Goal: Task Accomplishment & Management: Use online tool/utility

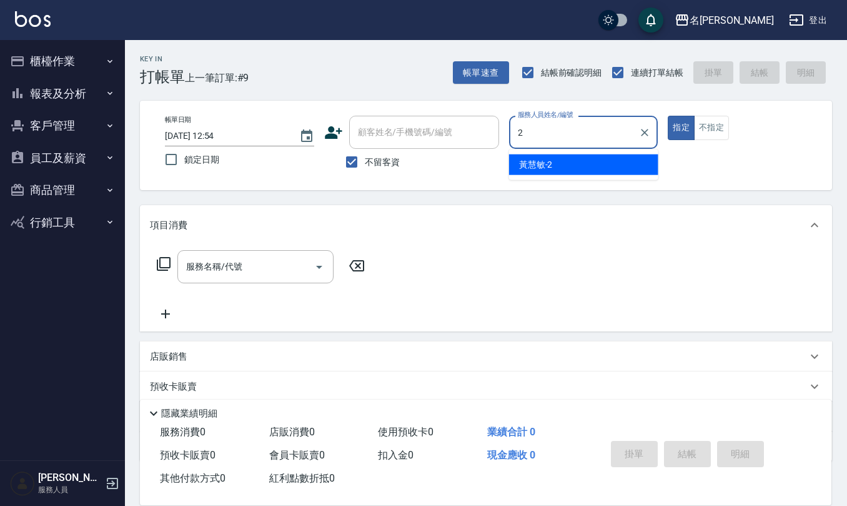
type input "[PERSON_NAME]-2"
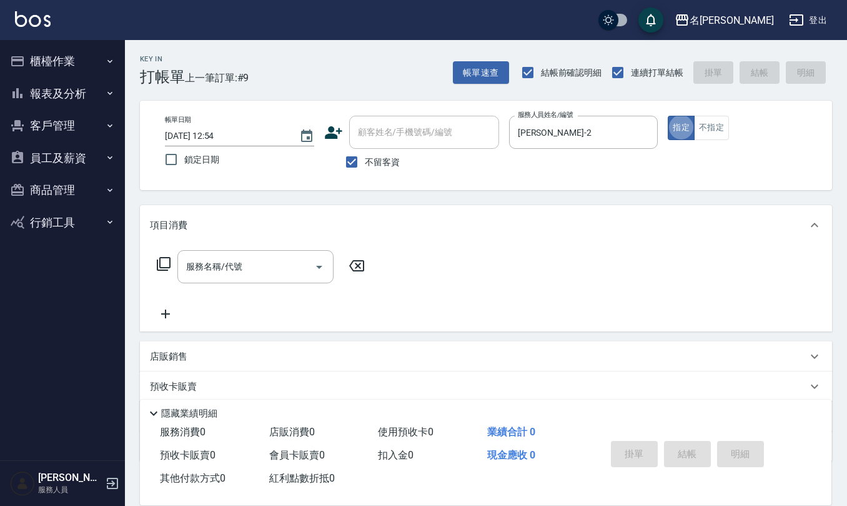
type button "true"
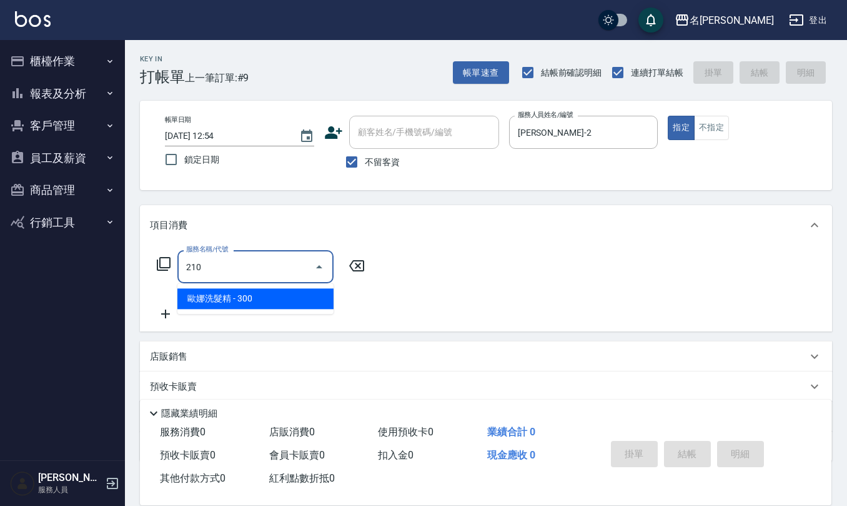
type input "歐娜洗髮精(210)"
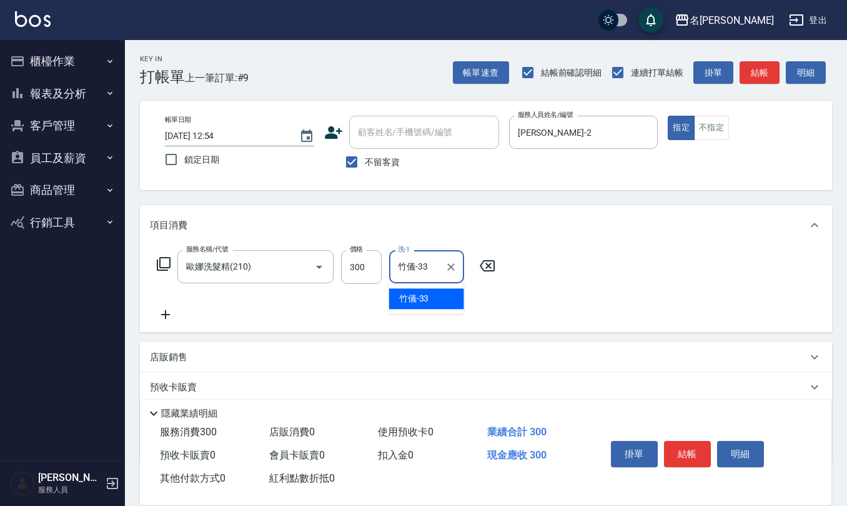
type input "竹儀-33"
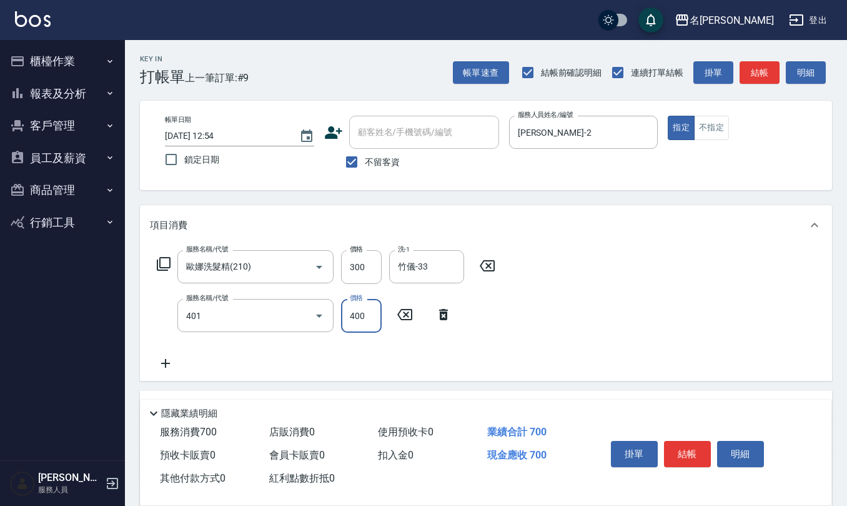
type input "剪髮(401)"
type input "350"
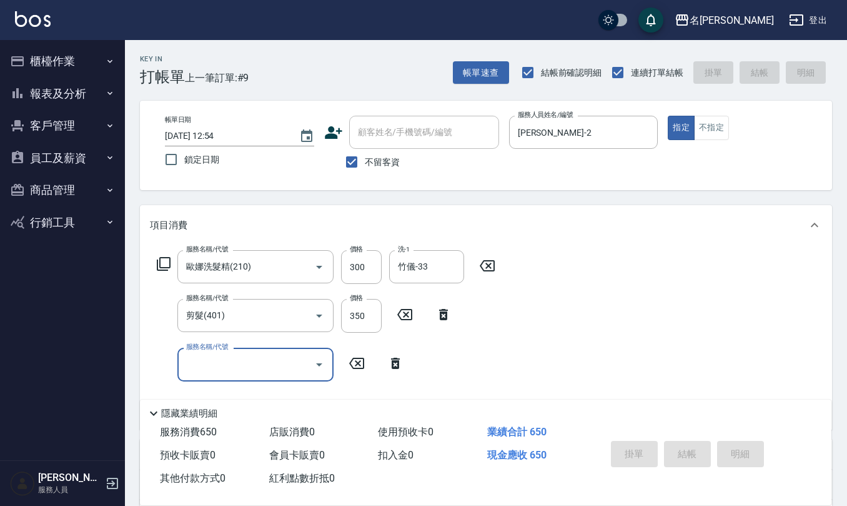
type input "[DATE] 13:41"
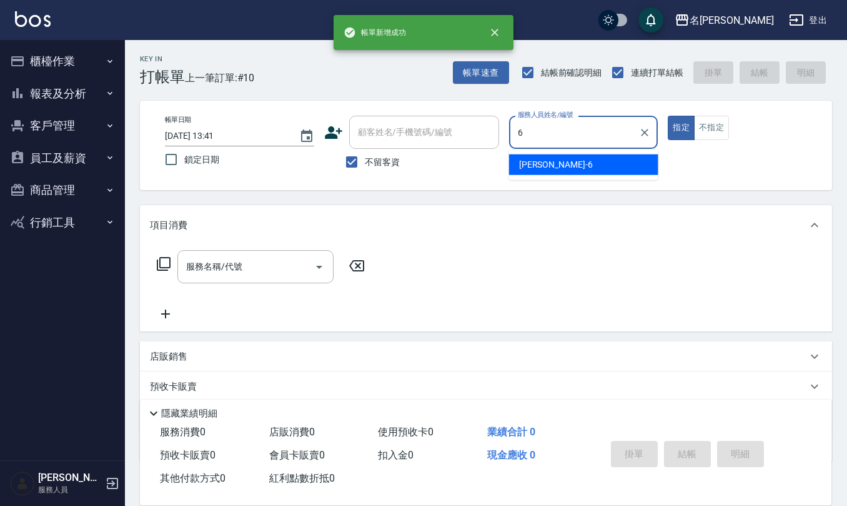
type input "[PERSON_NAME]-6"
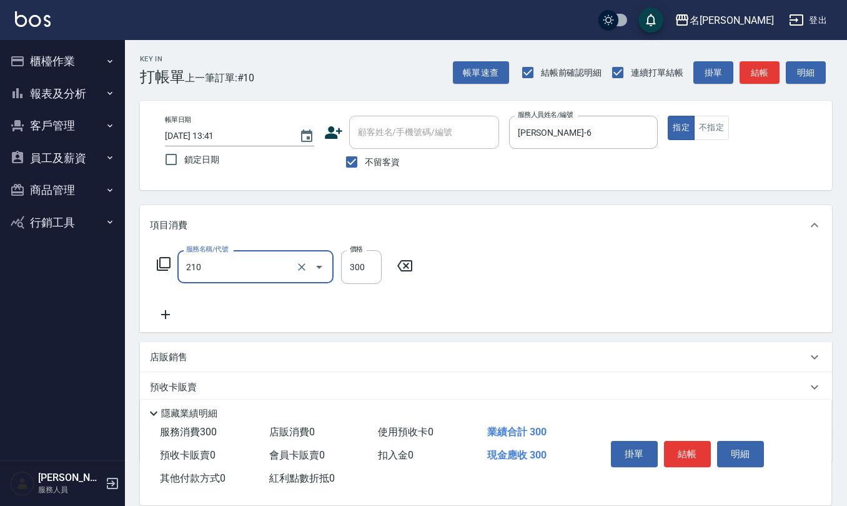
type input "歐娜洗髮精(210)"
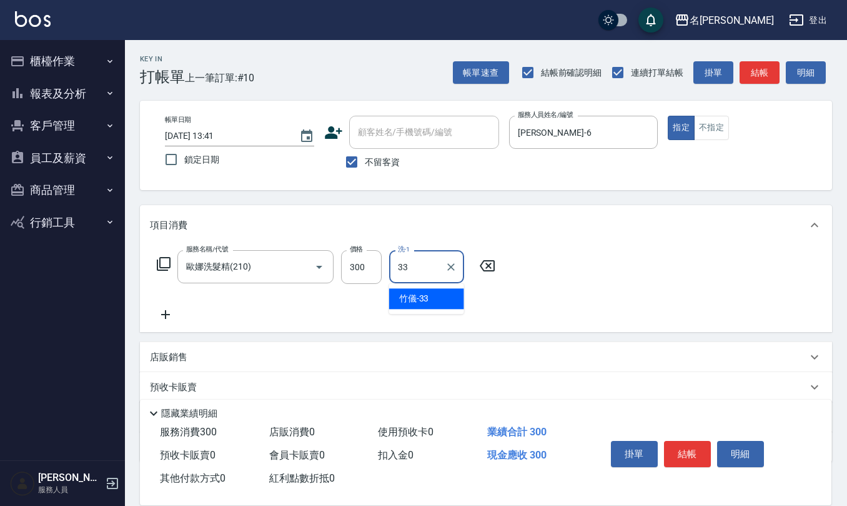
type input "竹儀-33"
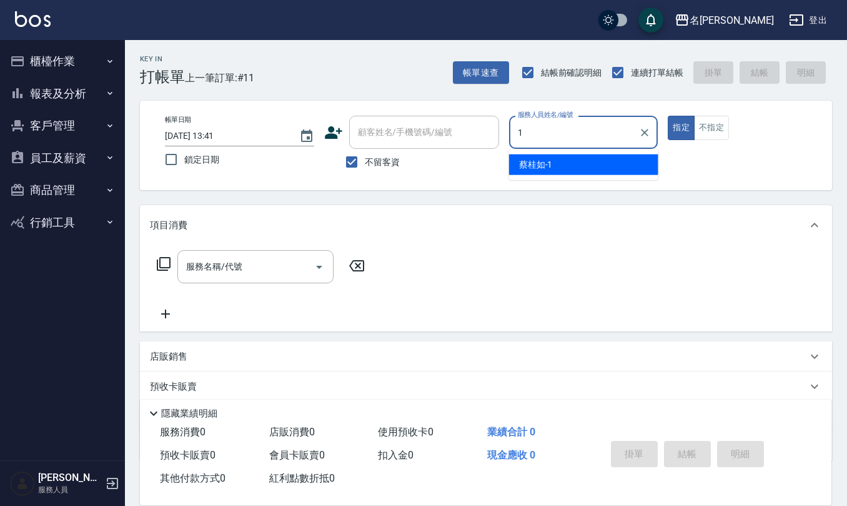
type input "[PERSON_NAME]1"
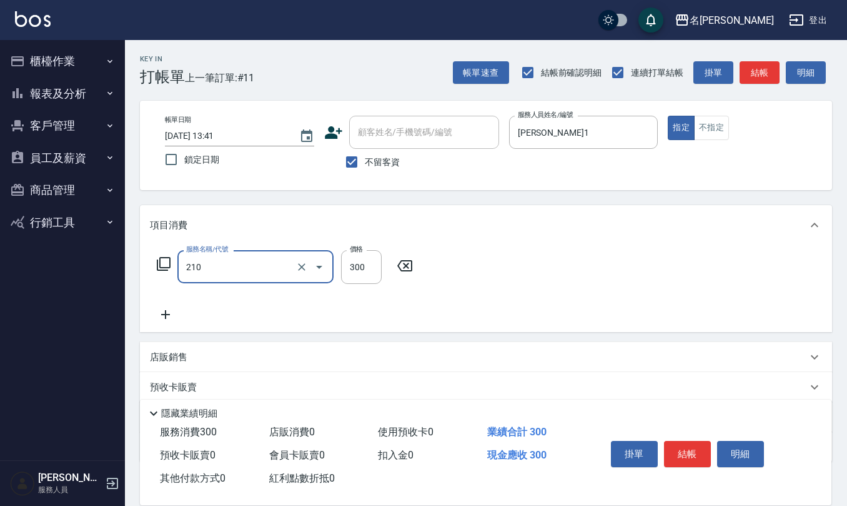
type input "歐娜洗髮精(210)"
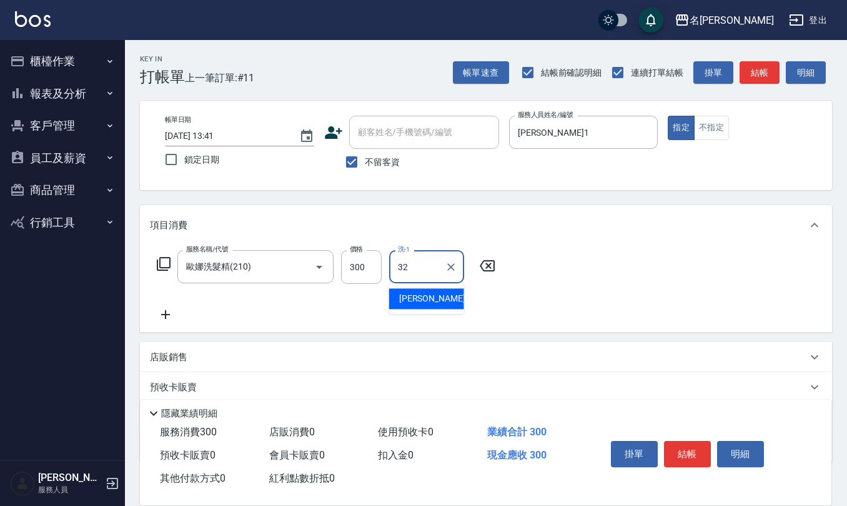
type input "[PERSON_NAME]-32"
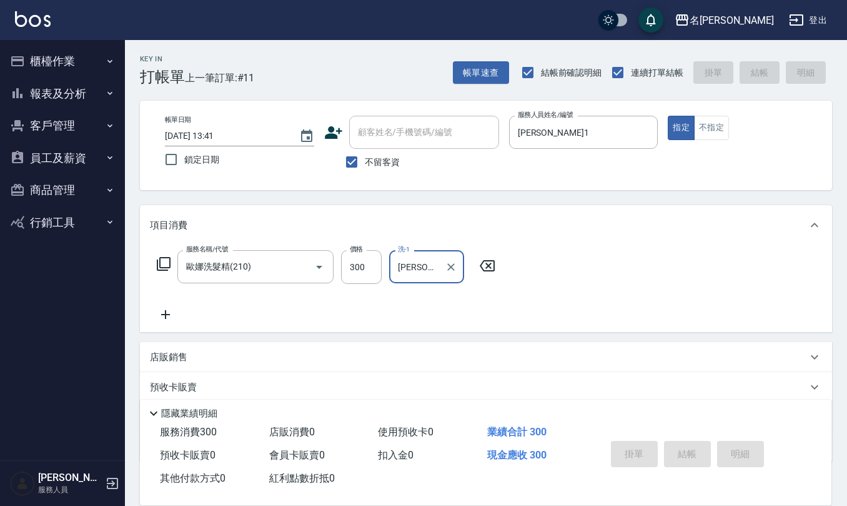
type input "[DATE] 13:42"
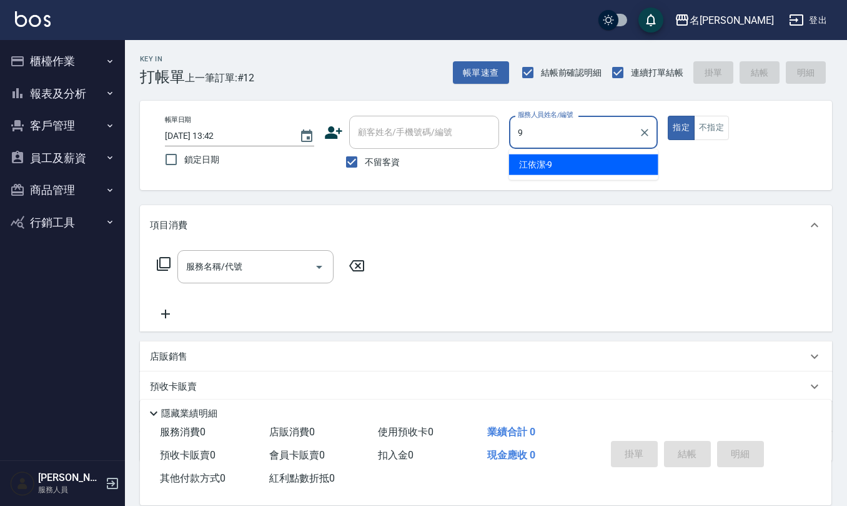
type input "[PERSON_NAME]-9"
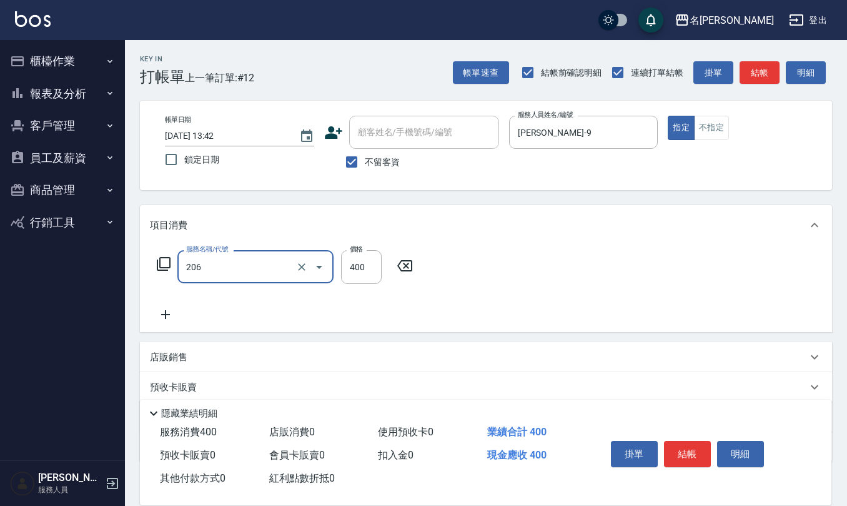
type input "健康洗(206)"
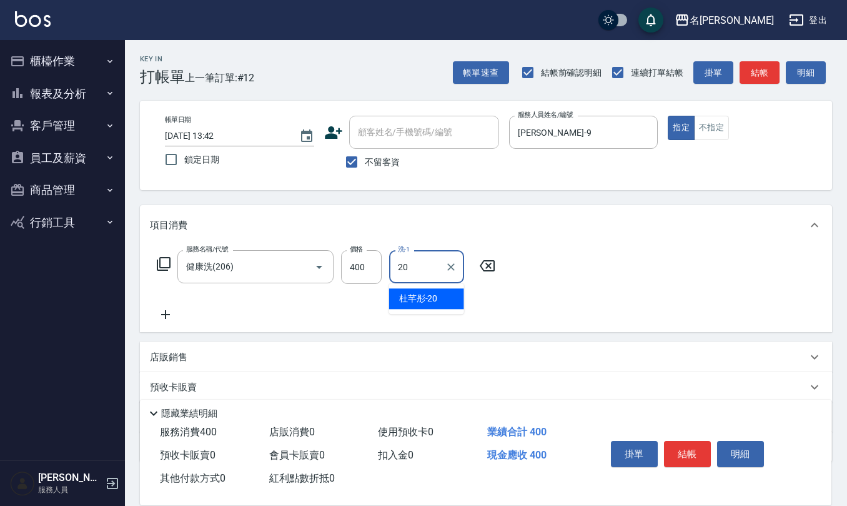
type input "[PERSON_NAME]-20"
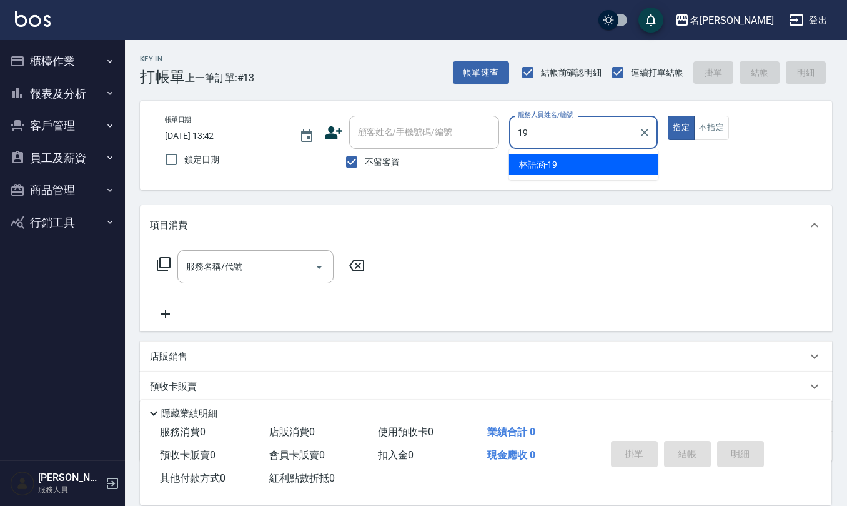
type input "[PERSON_NAME]-19"
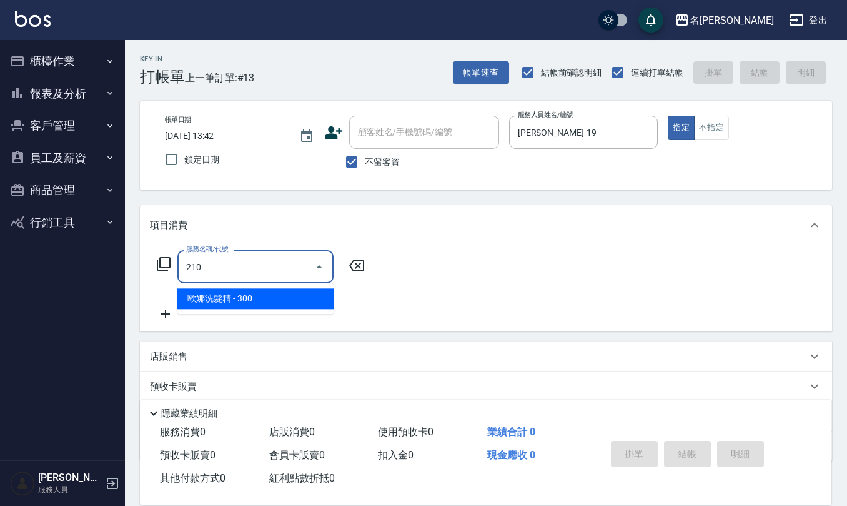
type input "歐娜洗髮精(210)"
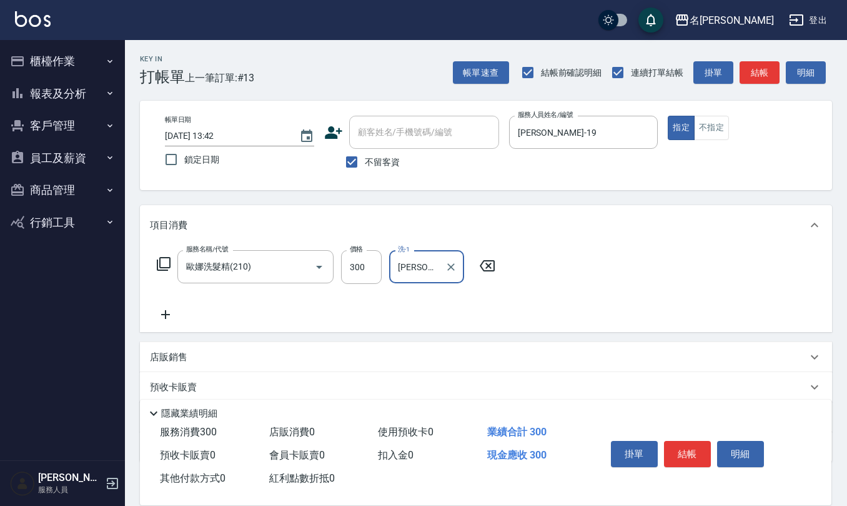
type input "[PERSON_NAME]-20"
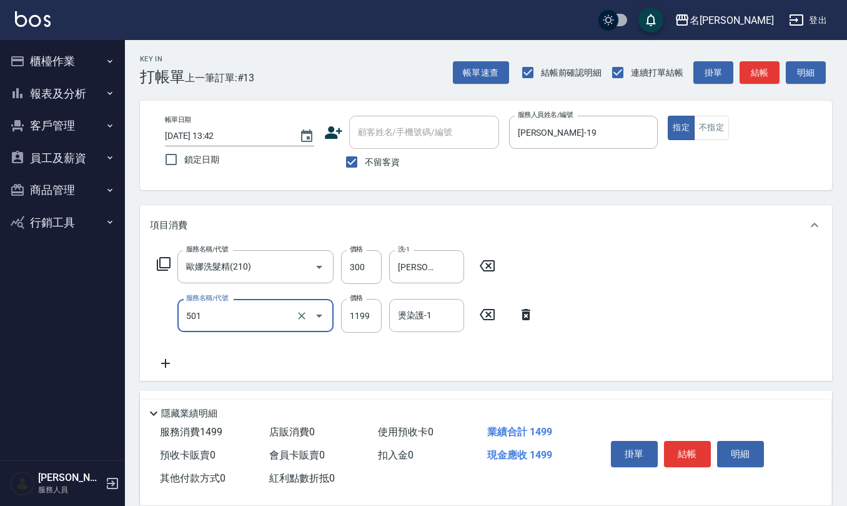
type input "染髮(501)"
type input "1500"
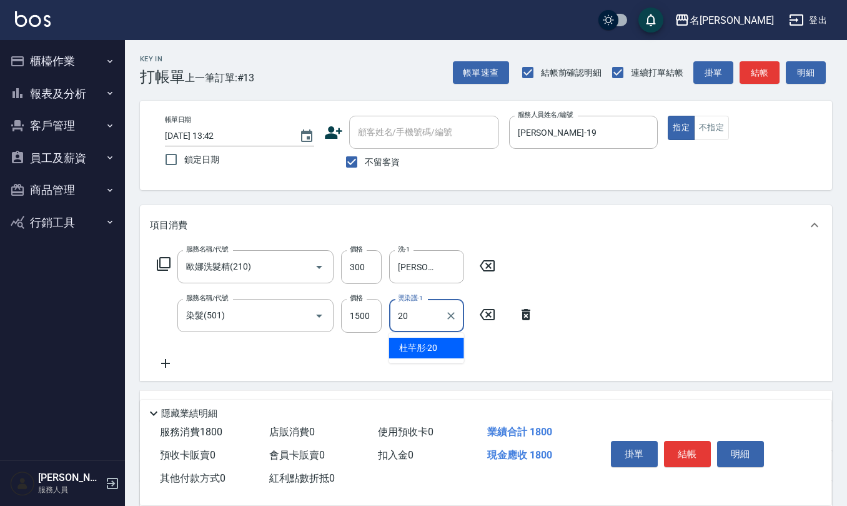
type input "[PERSON_NAME]-20"
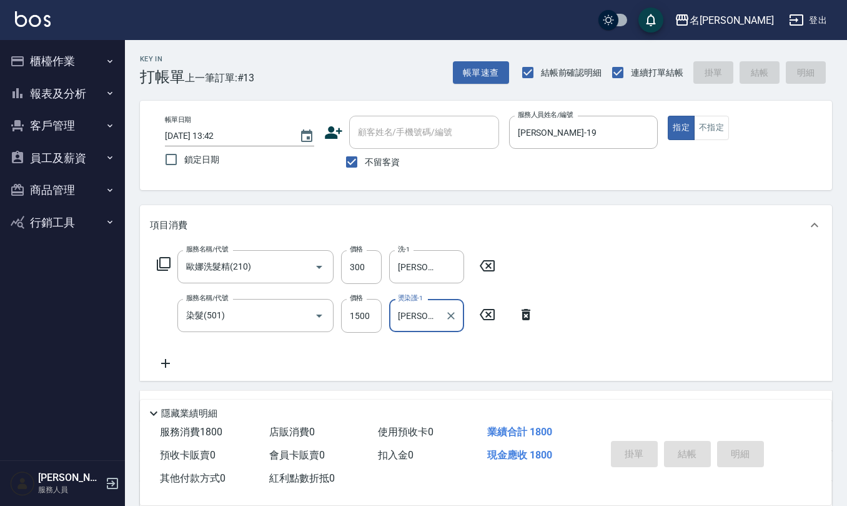
type input "[DATE] 13:44"
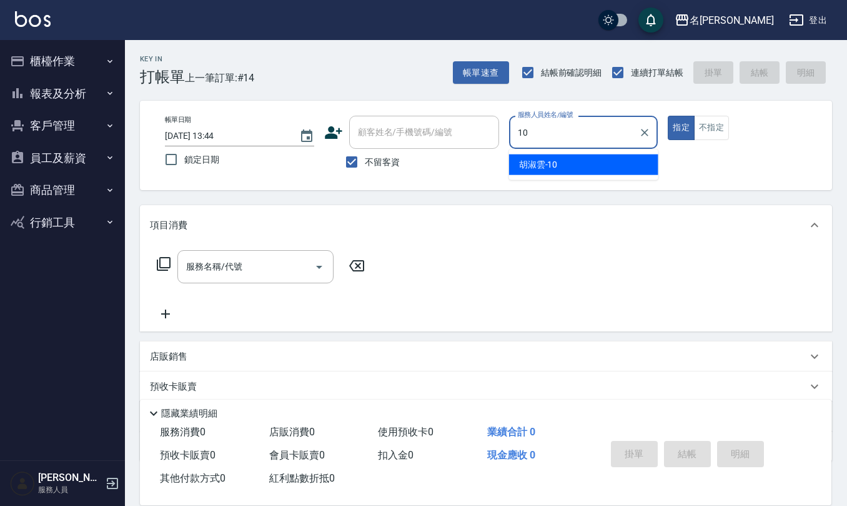
type input "[PERSON_NAME]-10"
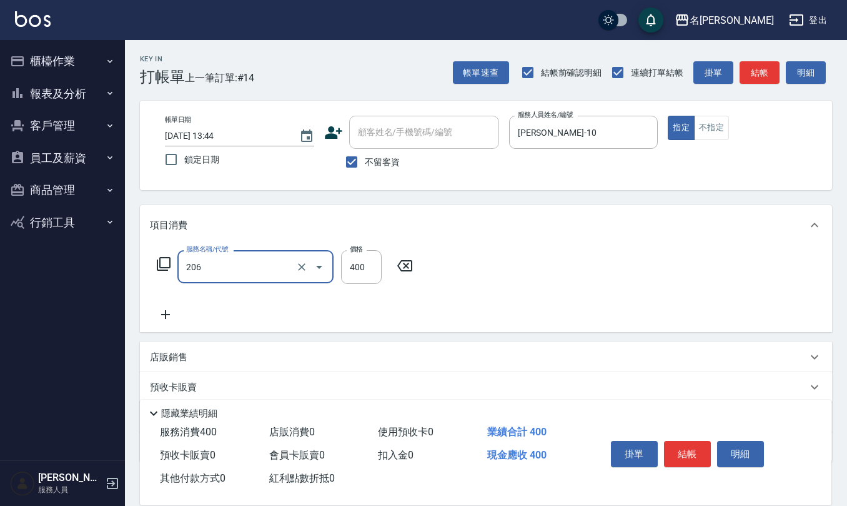
type input "健康洗(206)"
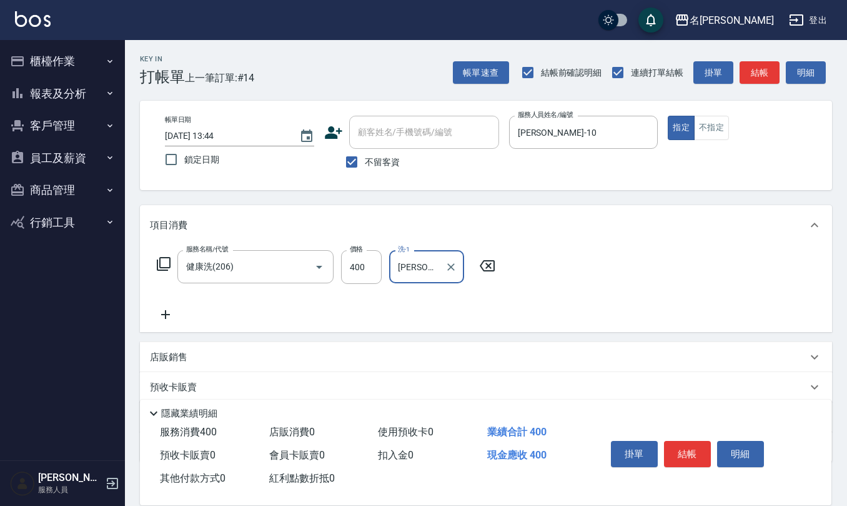
type input "[PERSON_NAME]-28"
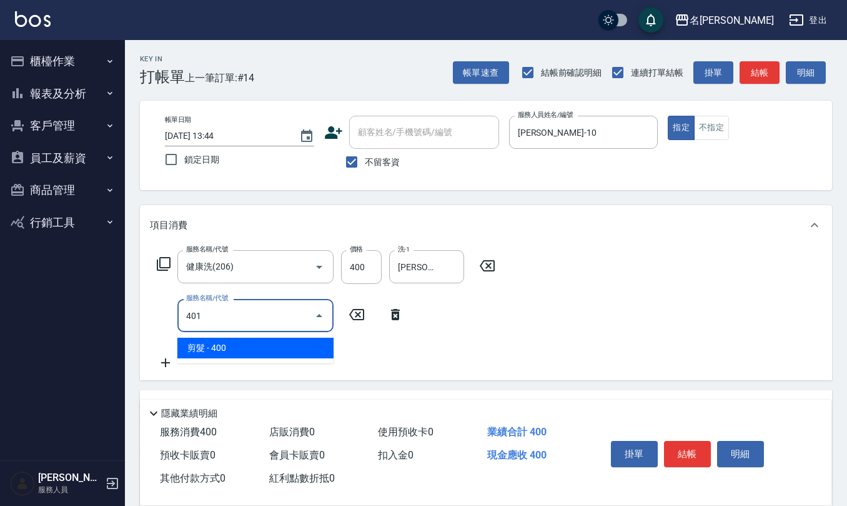
type input "剪髮(401)"
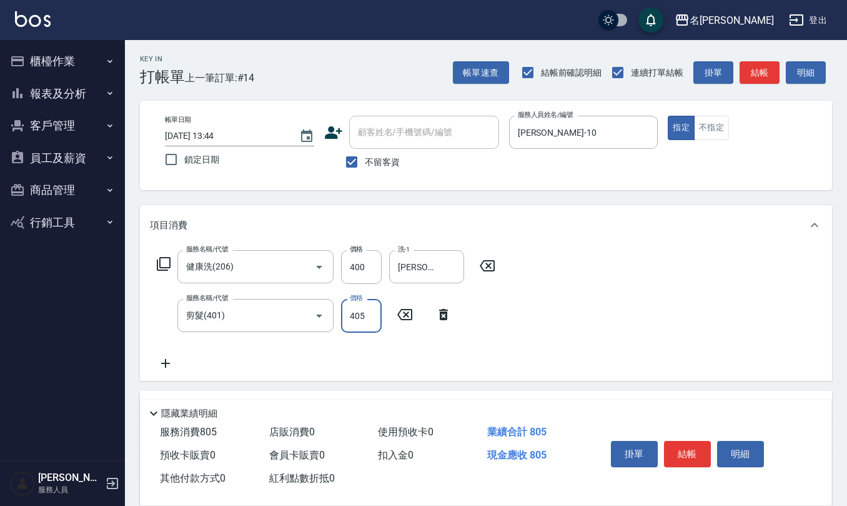
type input "405"
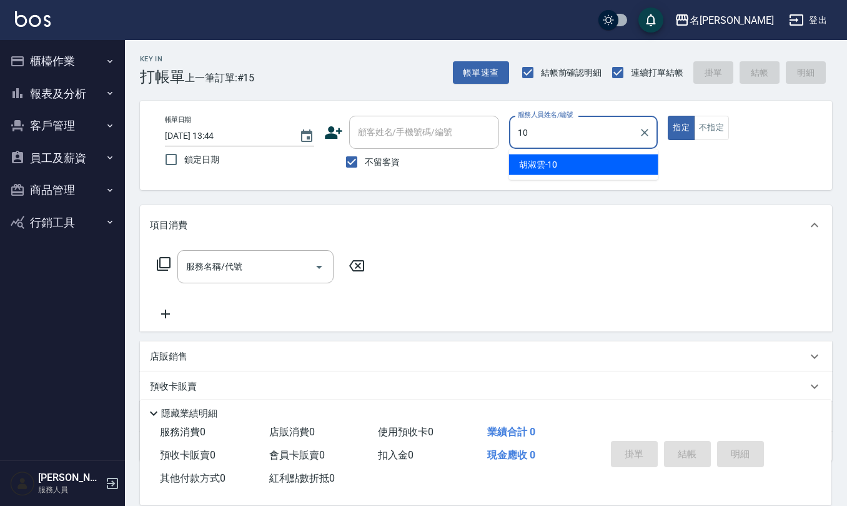
type input "[PERSON_NAME]-10"
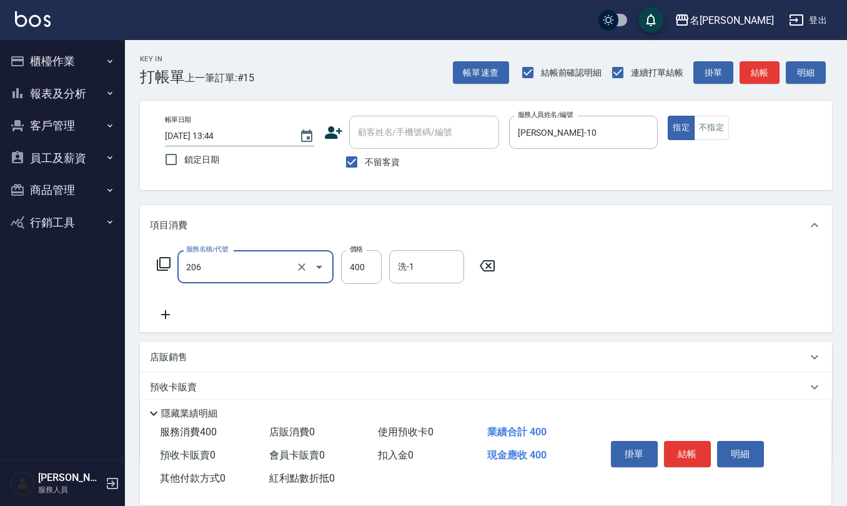
type input "健康洗(206)"
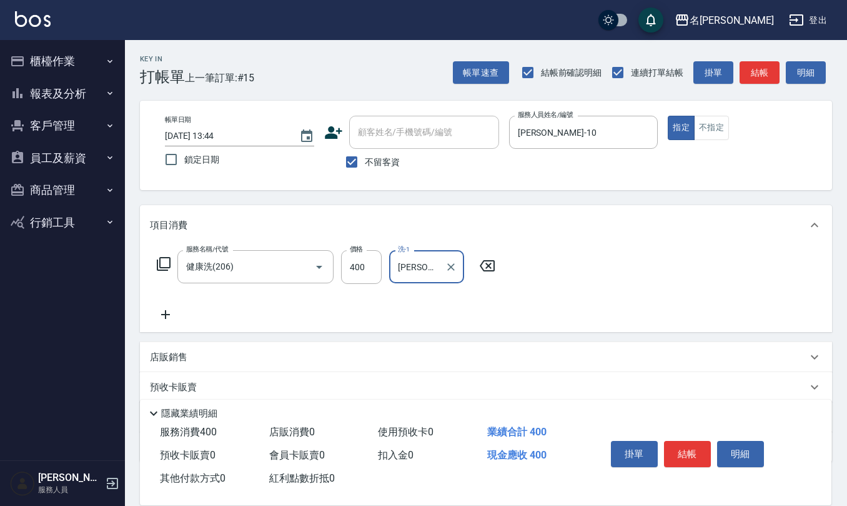
type input "[PERSON_NAME]-24"
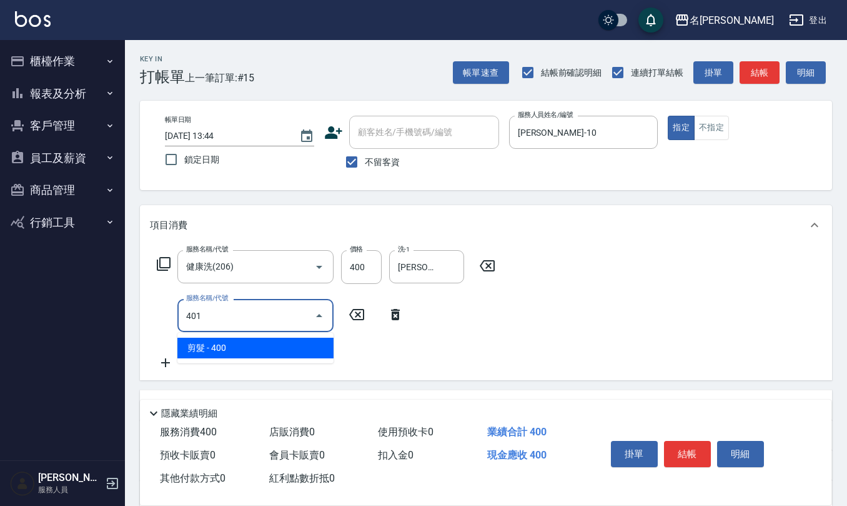
type input "剪髮(401)"
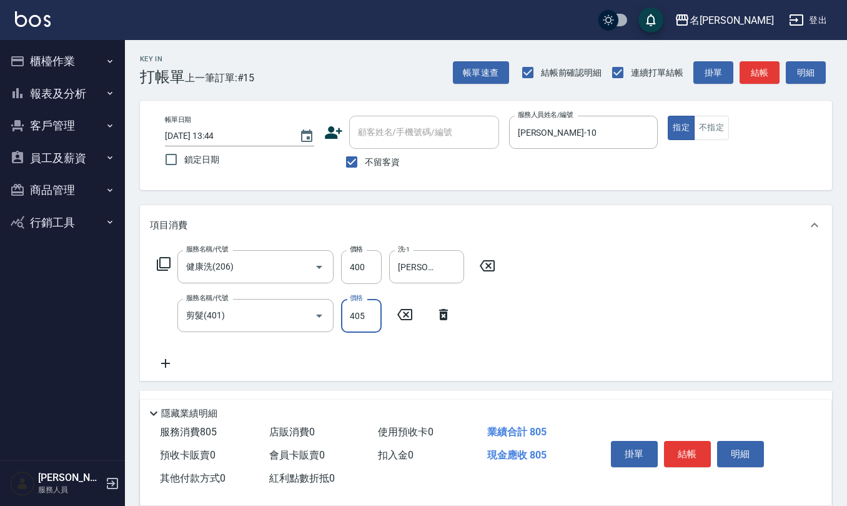
type input "405"
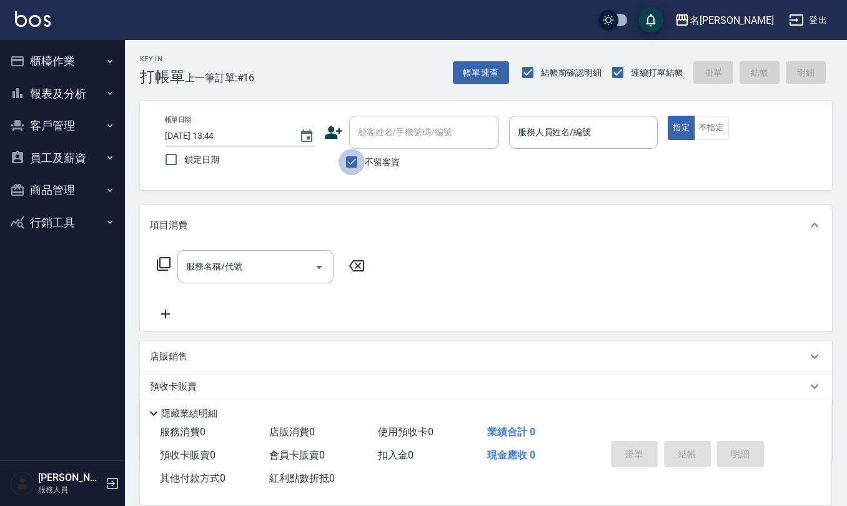
click at [350, 157] on input "不留客資" at bounding box center [352, 162] width 26 height 26
checkbox input "false"
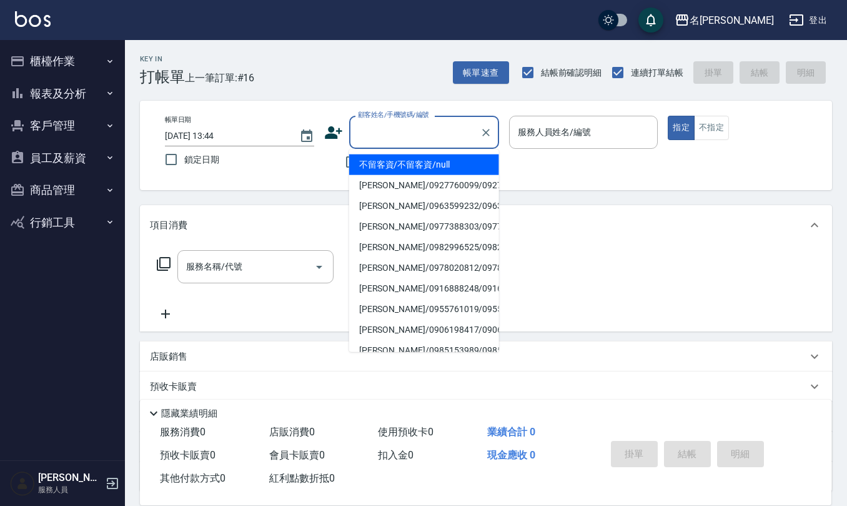
click at [374, 133] on input "顧客姓名/手機號碼/編號" at bounding box center [415, 132] width 120 height 22
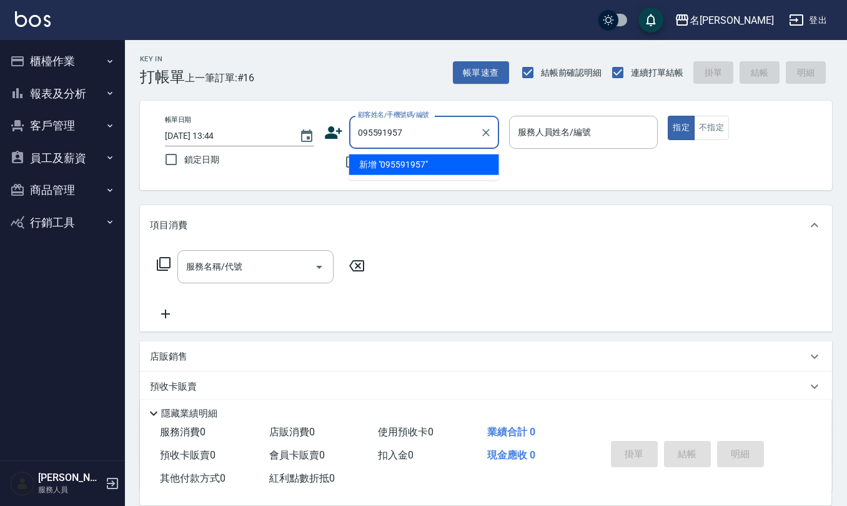
type input "0955919577"
drag, startPoint x: 406, startPoint y: 130, endPoint x: 353, endPoint y: 134, distance: 52.6
click at [353, 134] on div "0955919577 顧客姓名/手機號碼/編號" at bounding box center [424, 132] width 150 height 33
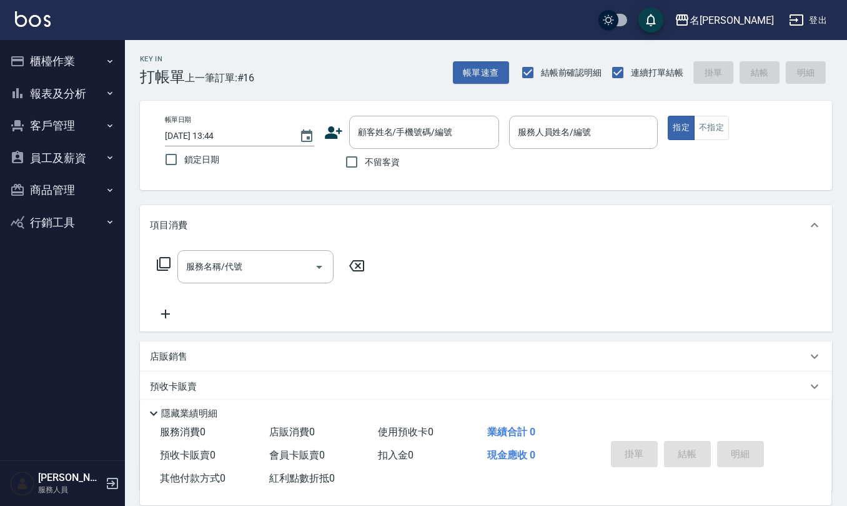
click at [338, 132] on icon at bounding box center [333, 132] width 17 height 12
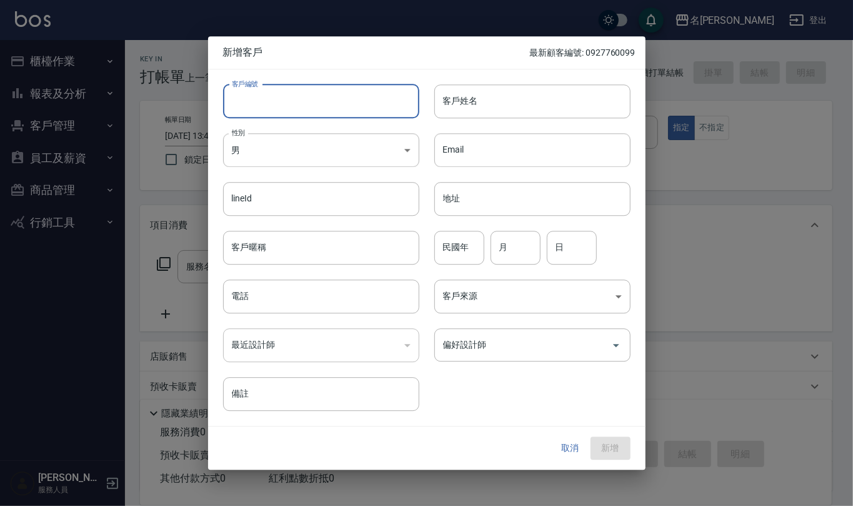
paste input "0955919577"
type input "0955919577"
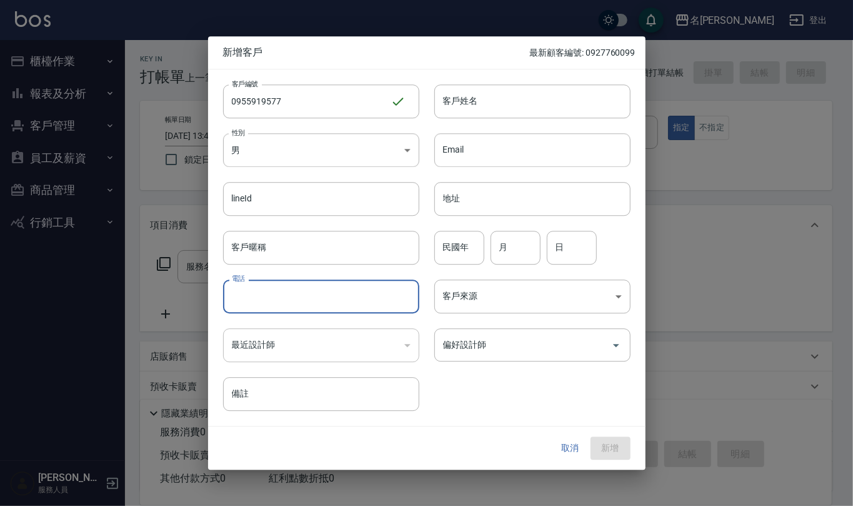
click at [346, 300] on input "電話" at bounding box center [321, 296] width 196 height 34
paste input "0955919577"
type input "0955919577"
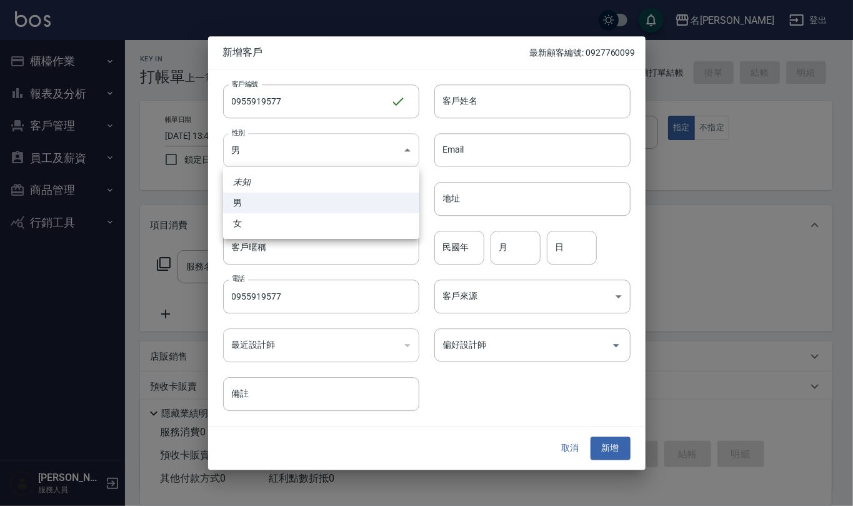
click at [406, 150] on body "名留仁二 登出 櫃檯作業 打帳單 帳單列表 現金收支登錄 材料自購登錄 每日結帳 排班表 報表及分析 報表目錄 店家區間累計表 店家日報表 互助日報表 互助月…" at bounding box center [426, 304] width 853 height 609
drag, startPoint x: 391, startPoint y: 223, endPoint x: 436, endPoint y: 180, distance: 62.3
click at [391, 222] on li "女" at bounding box center [321, 223] width 196 height 21
type input "[DEMOGRAPHIC_DATA]"
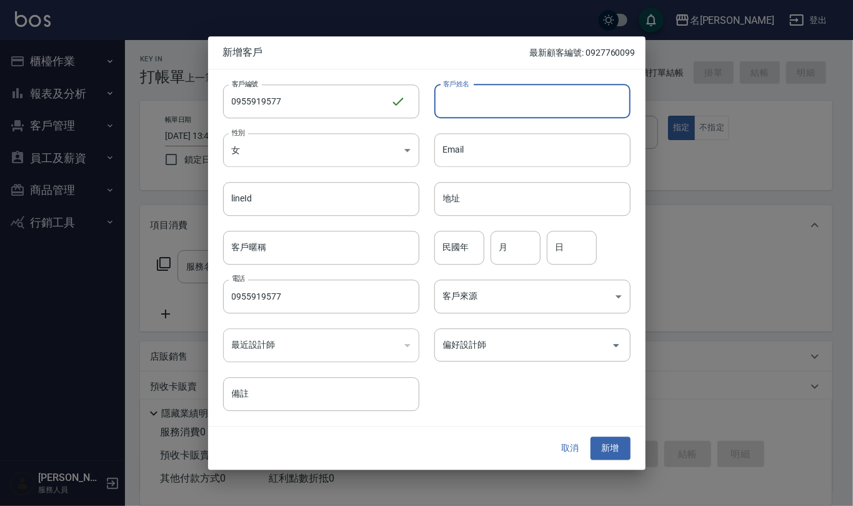
click at [473, 101] on input "客戶姓名" at bounding box center [532, 101] width 196 height 34
type input "沈芷伊"
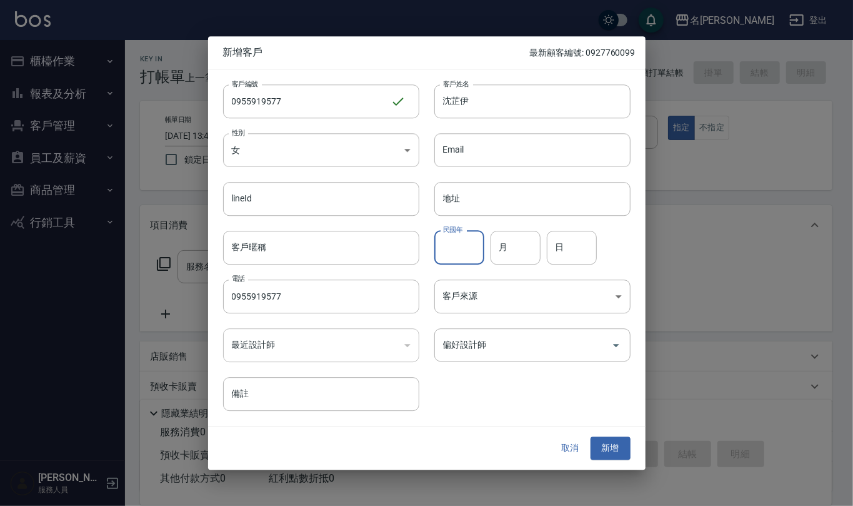
click at [474, 243] on input "民國年" at bounding box center [459, 248] width 50 height 34
type input "68"
type input "10"
type input "22"
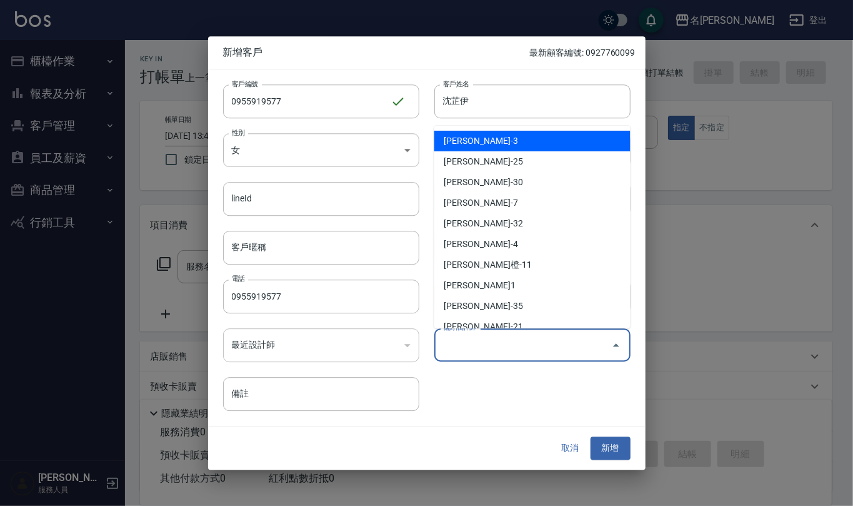
click at [525, 340] on input "偏好設計師" at bounding box center [523, 345] width 166 height 22
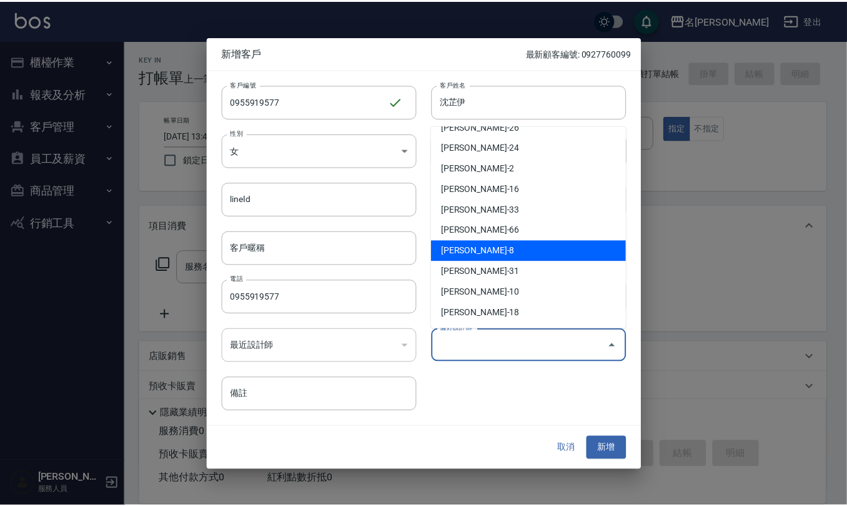
scroll to position [250, 0]
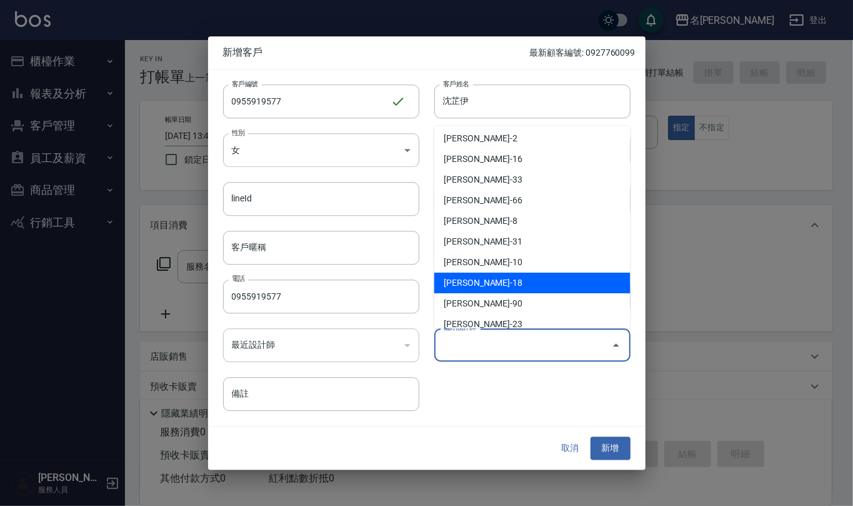
click at [554, 283] on li "[PERSON_NAME]-18" at bounding box center [532, 282] width 196 height 21
type input "吳婉如"
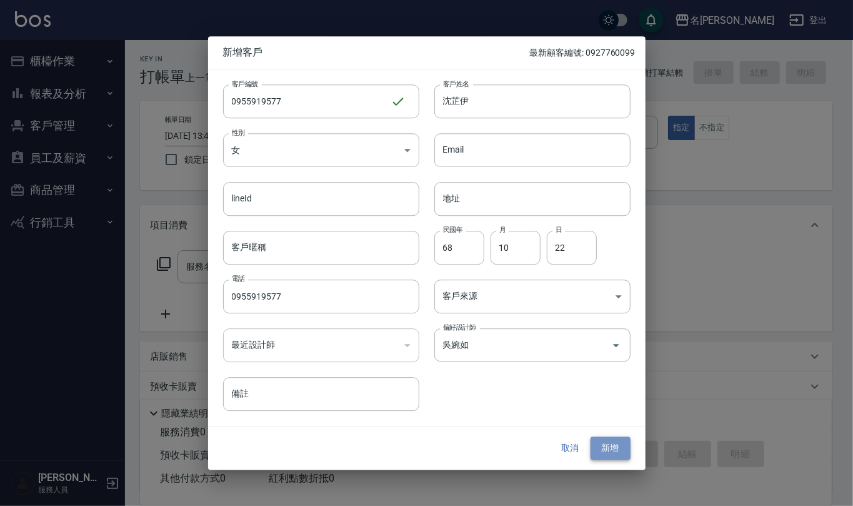
click at [620, 448] on button "新增" at bounding box center [611, 448] width 40 height 23
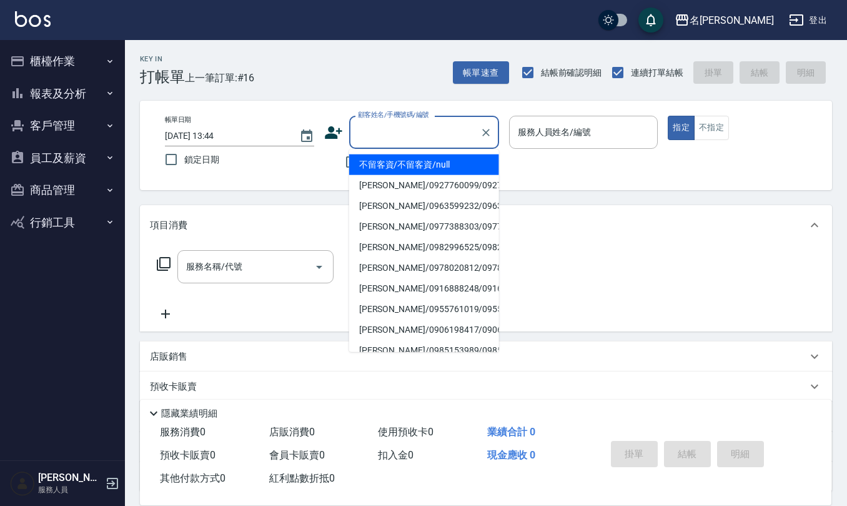
paste input "0955919577"
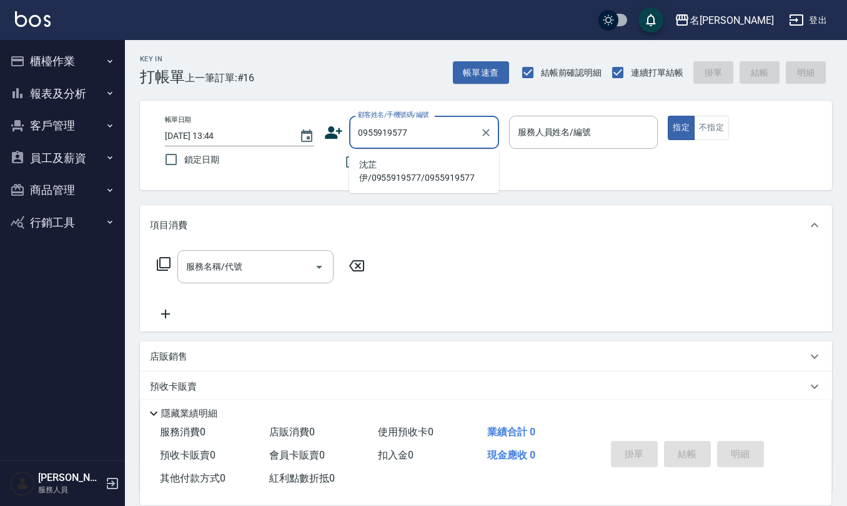
type input "沈芷伊/0955919577/0955919577"
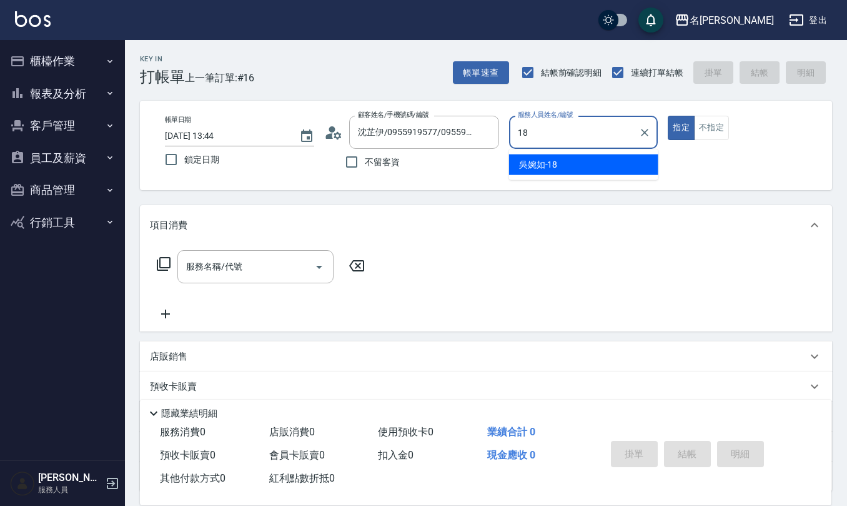
type input "[PERSON_NAME]-18"
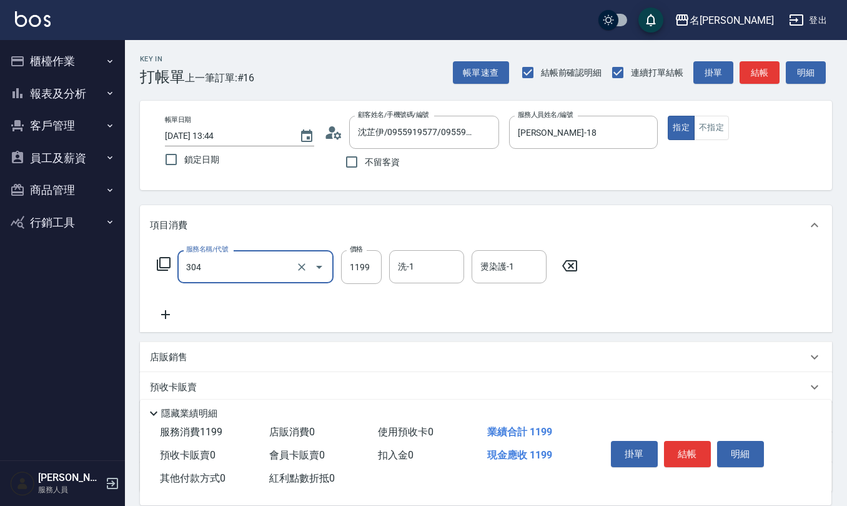
type input "離子燙(特價)(304)"
type input "1299"
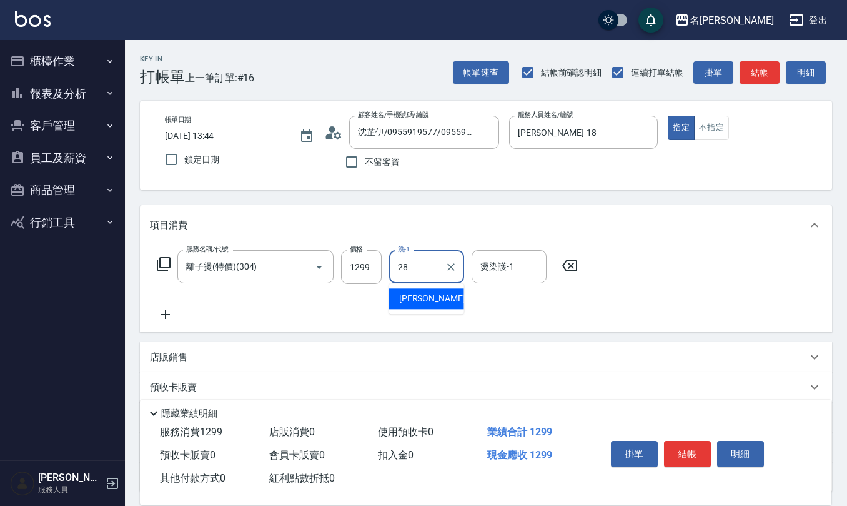
type input "[PERSON_NAME]-28"
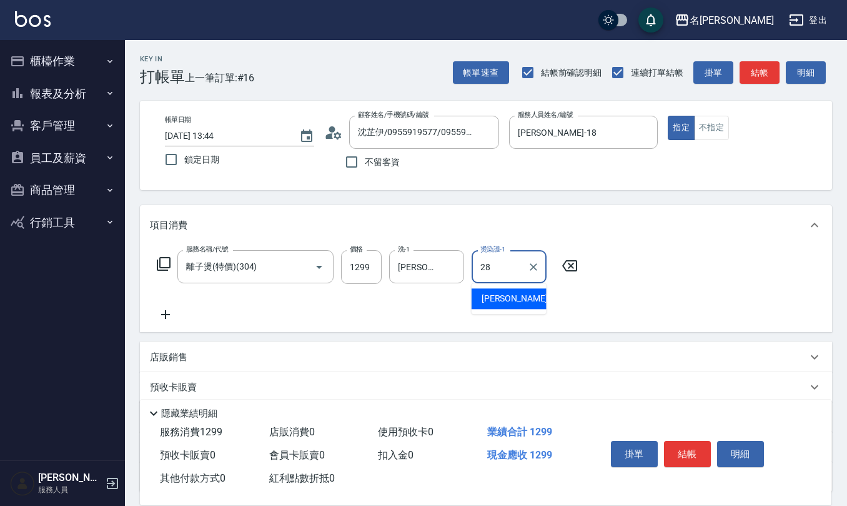
type input "[PERSON_NAME]-28"
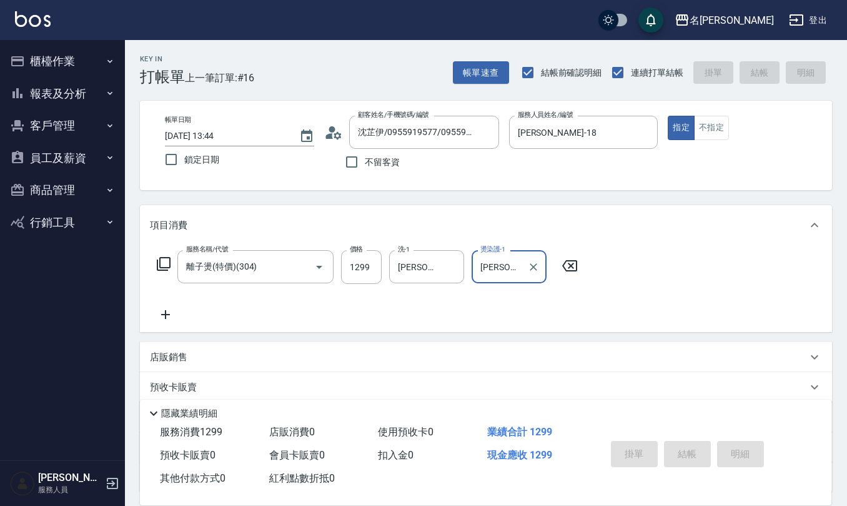
type input "[DATE] 13:46"
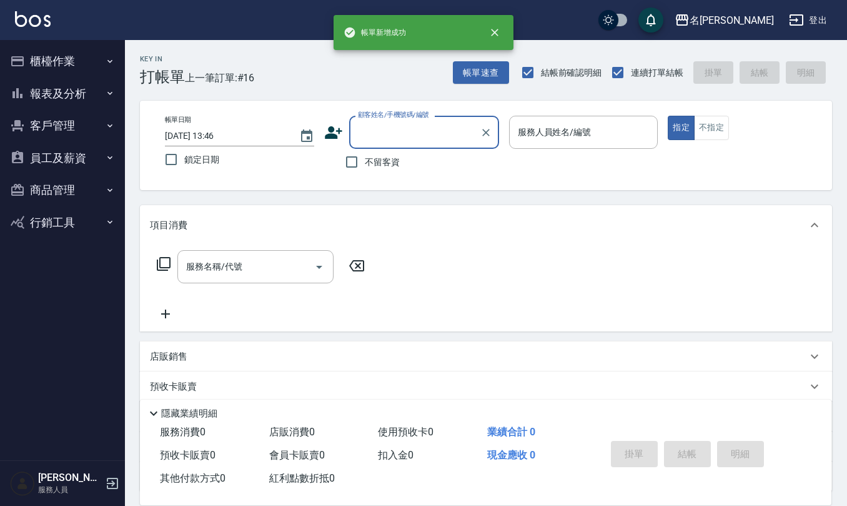
scroll to position [0, 0]
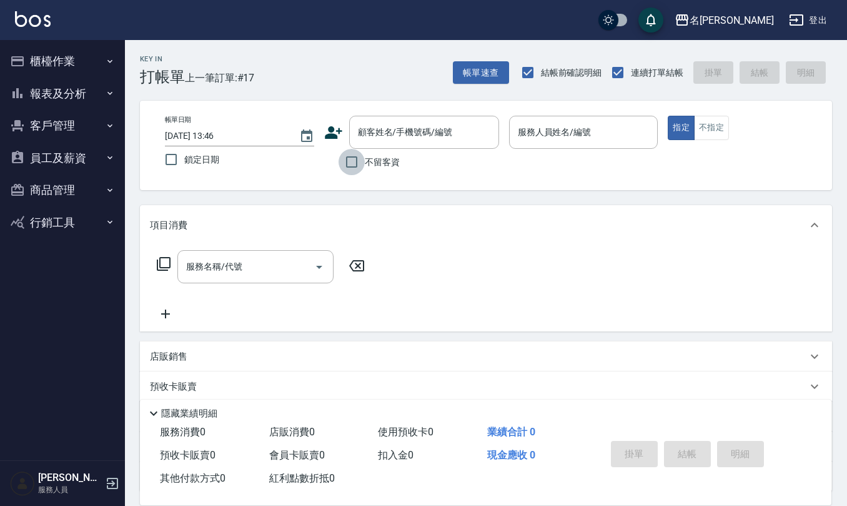
click at [351, 158] on input "不留客資" at bounding box center [352, 162] width 26 height 26
checkbox input "true"
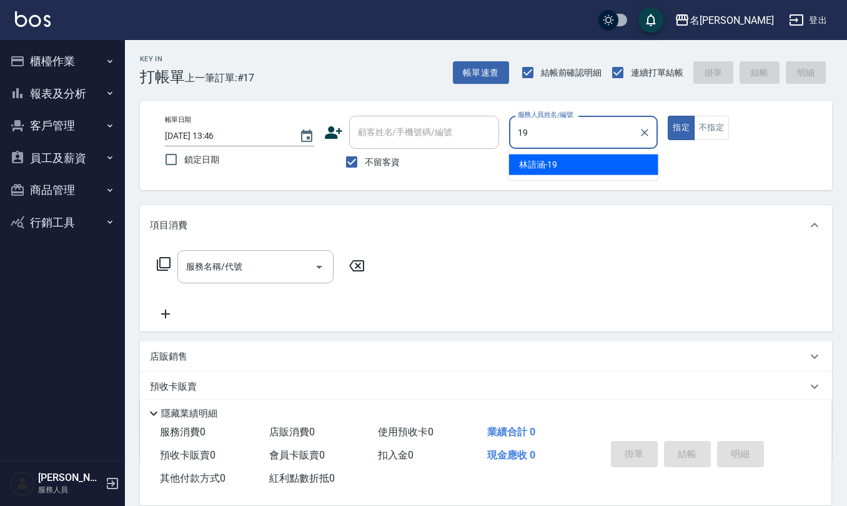
type input "[PERSON_NAME]-19"
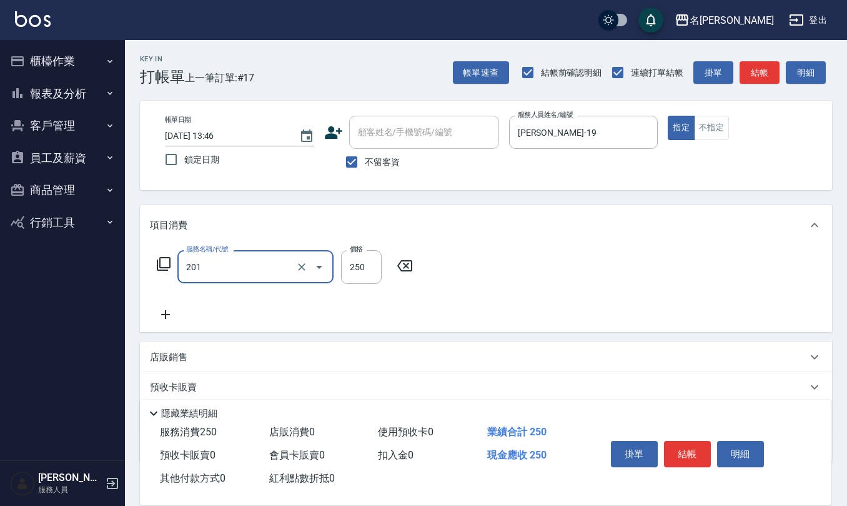
type input "洗髮(201)"
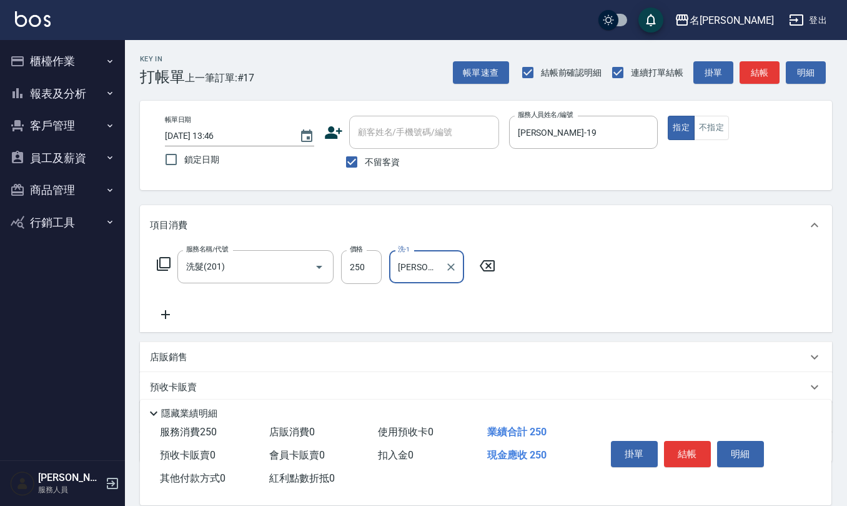
type input "[PERSON_NAME]-24"
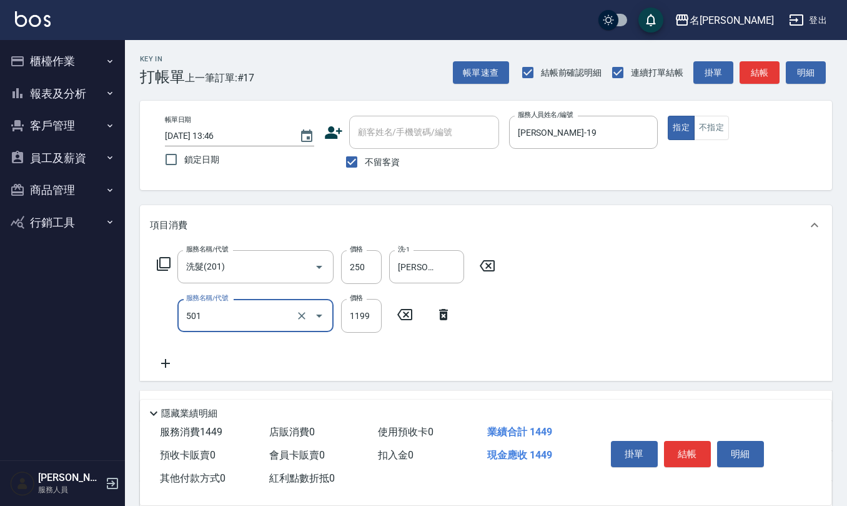
type input "染髮(501)"
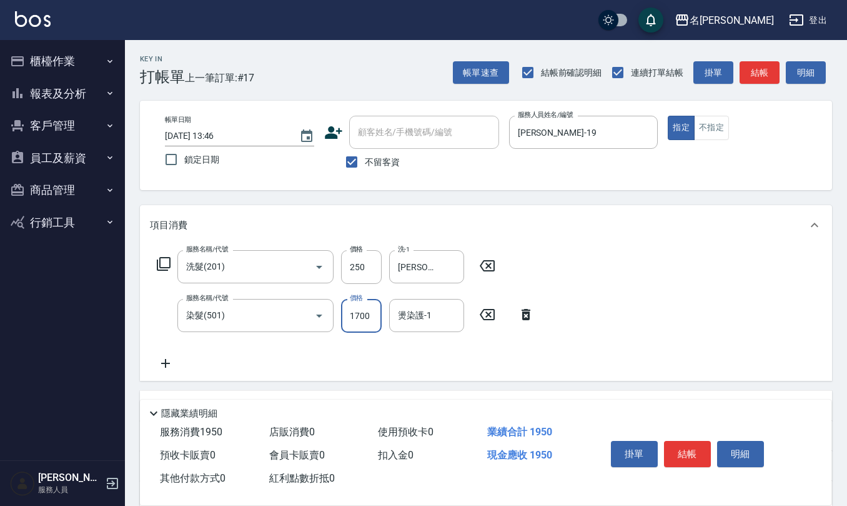
type input "1700"
type input "[PERSON_NAME]-24"
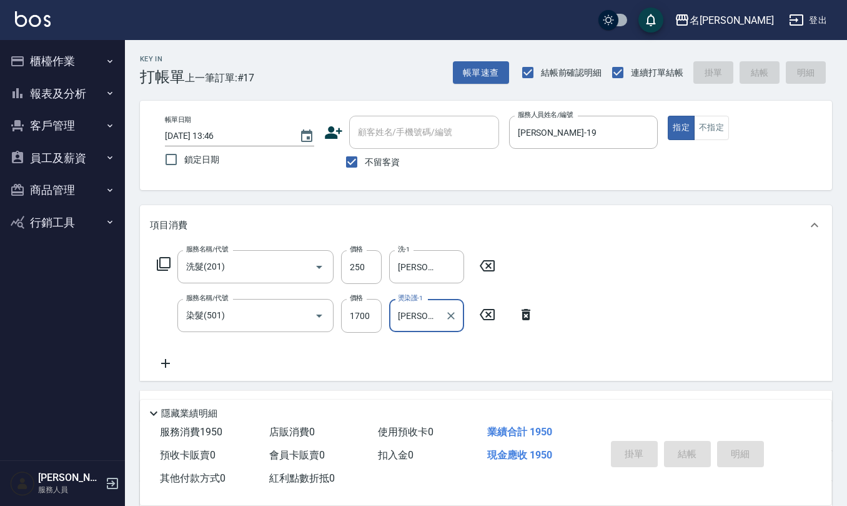
type input "[DATE] 13:58"
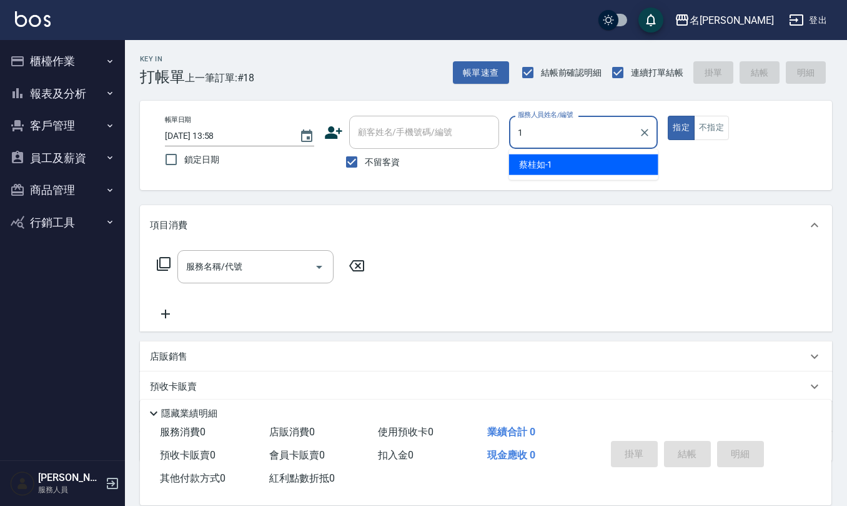
type input "[PERSON_NAME]1"
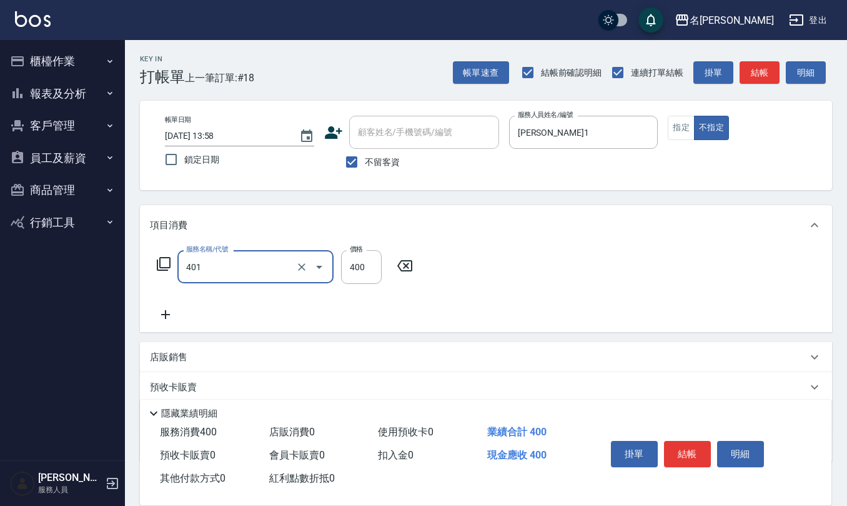
type input "剪髮(401)"
type input "200"
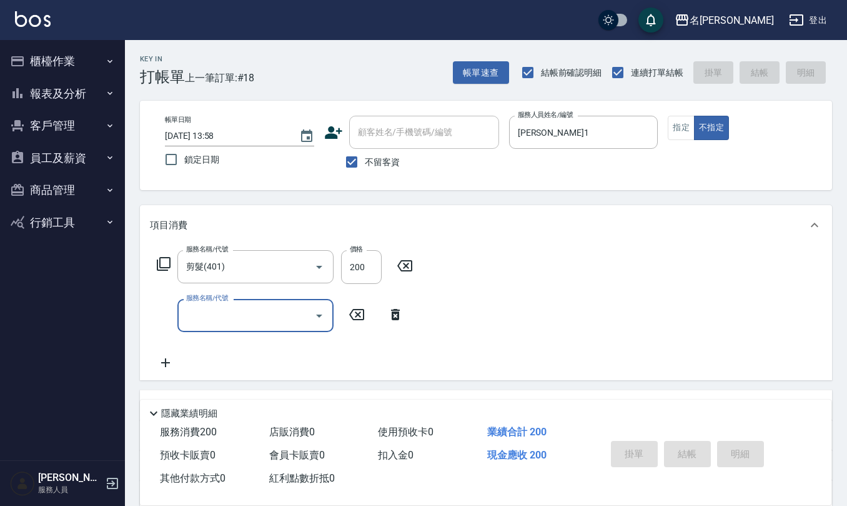
type input "[DATE] 14:15"
